Goal: Task Accomplishment & Management: Manage account settings

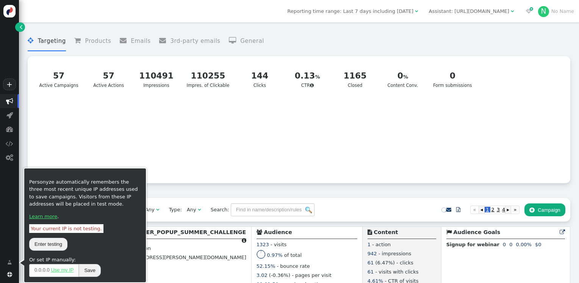
click at [487, 42] on menu " Targeting  Products  Emails  3rd-party emails  General" at bounding box center [299, 41] width 542 height 20
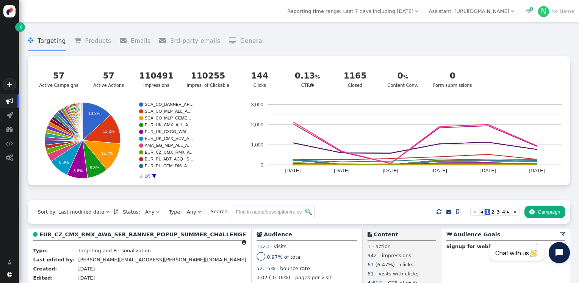
click at [18, 25] on link "" at bounding box center [19, 26] width 9 height 9
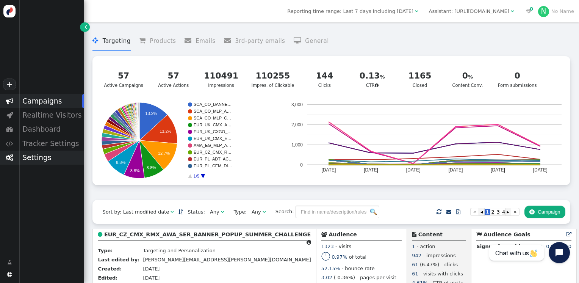
click at [33, 157] on div "Settings" at bounding box center [51, 157] width 65 height 14
click at [511, 13] on span "" at bounding box center [512, 11] width 3 height 5
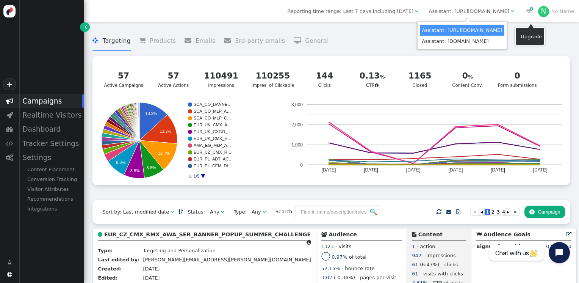
click at [552, 16] on span "N No Name" at bounding box center [556, 11] width 36 height 11
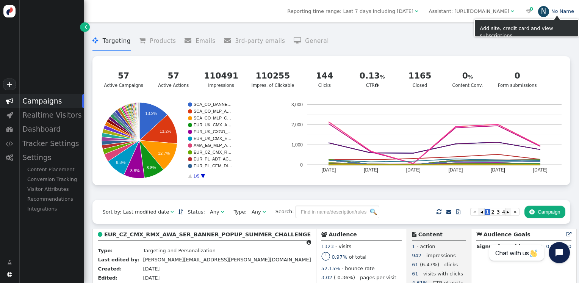
click at [565, 11] on link "N No Name" at bounding box center [556, 11] width 36 height 6
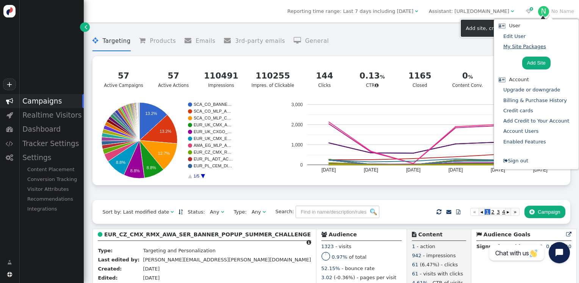
click at [523, 46] on link "My Site Packages" at bounding box center [524, 47] width 43 height 6
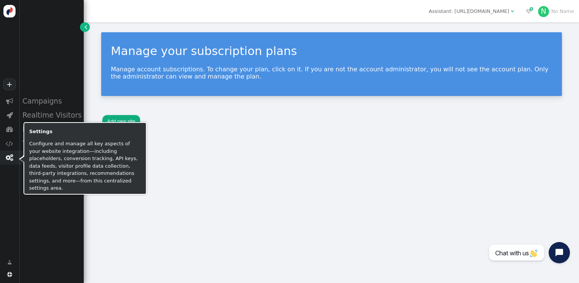
click at [9, 158] on span "" at bounding box center [10, 157] width 8 height 7
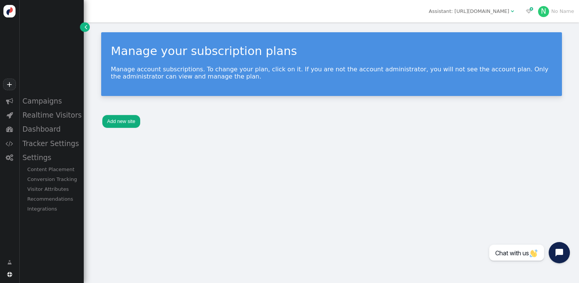
click at [170, 204] on div "Manage your subscription plans Manage account subscriptions. To change your pla…" at bounding box center [331, 152] width 495 height 260
click at [556, 8] on link "N No Name" at bounding box center [556, 11] width 36 height 6
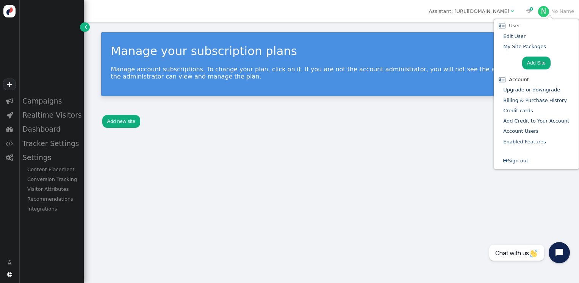
drag, startPoint x: 178, startPoint y: 158, endPoint x: 211, endPoint y: 140, distance: 37.8
click at [178, 158] on div "Manage your subscription plans Manage account subscriptions. To change your pla…" at bounding box center [331, 152] width 495 height 260
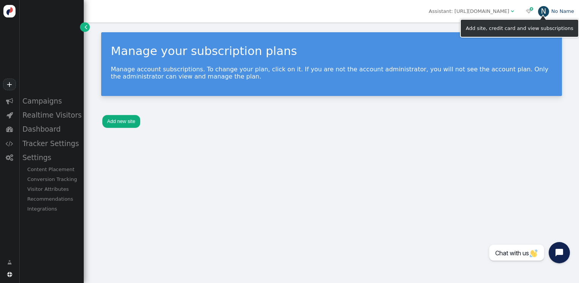
click at [544, 13] on div "N" at bounding box center [543, 11] width 11 height 11
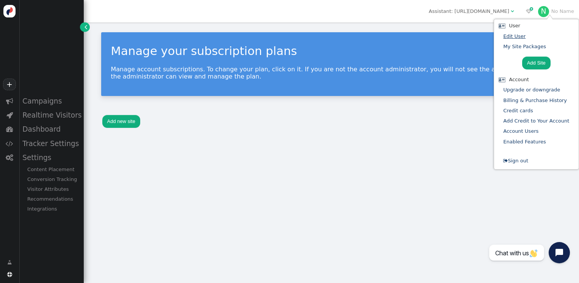
click at [519, 39] on link "Edit User" at bounding box center [514, 36] width 22 height 6
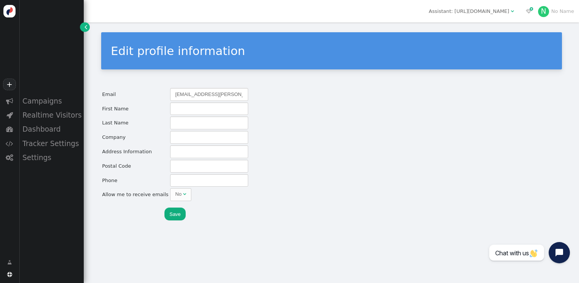
click at [86, 28] on span "" at bounding box center [85, 27] width 3 height 8
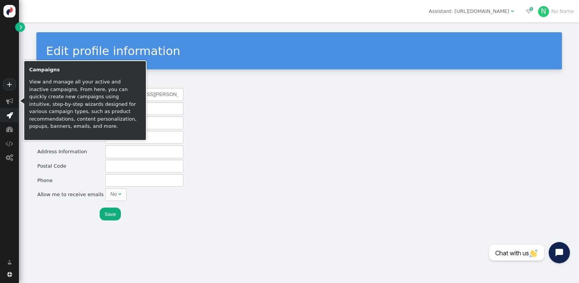
drag, startPoint x: 9, startPoint y: 96, endPoint x: 8, endPoint y: 117, distance: 21.6
click at [9, 96] on span "" at bounding box center [9, 101] width 19 height 14
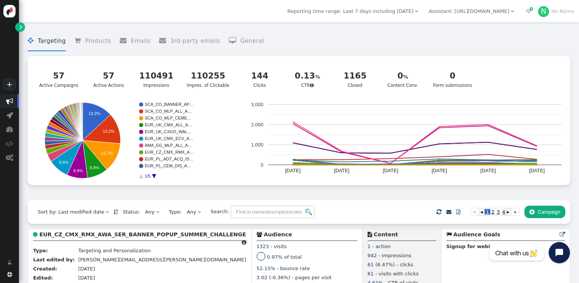
click at [514, 10] on span "" at bounding box center [512, 11] width 3 height 5
click at [370, 36] on menu " Targeting  Products  Emails  3rd-party emails  General" at bounding box center [299, 41] width 542 height 20
